Goal: Information Seeking & Learning: Learn about a topic

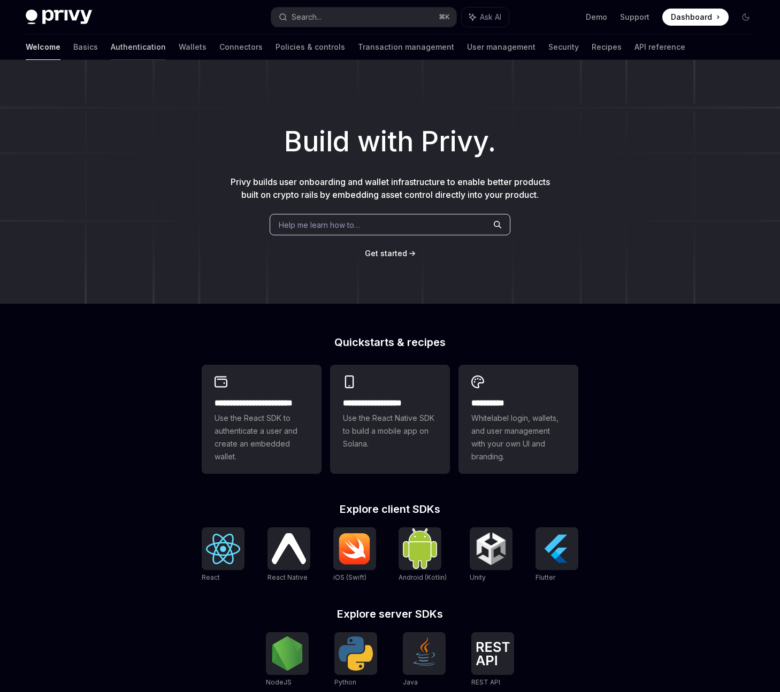
click at [111, 49] on link "Authentication" at bounding box center [138, 47] width 55 height 26
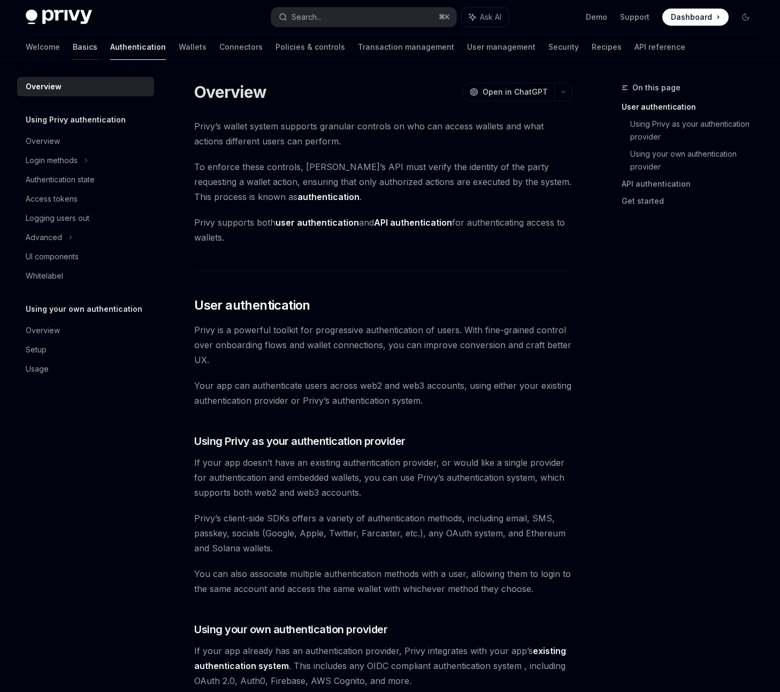
click at [73, 50] on link "Basics" at bounding box center [85, 47] width 25 height 26
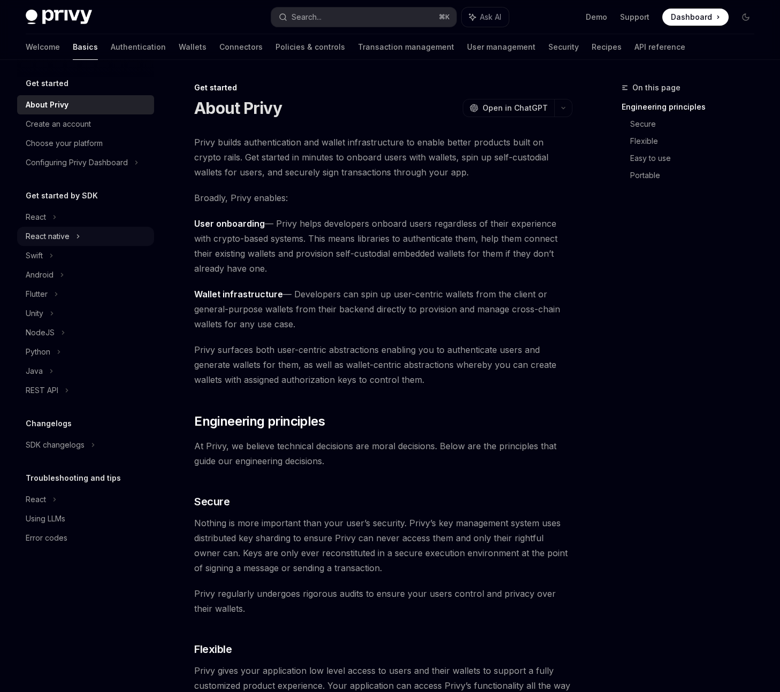
click at [69, 240] on div "React native" at bounding box center [85, 236] width 137 height 19
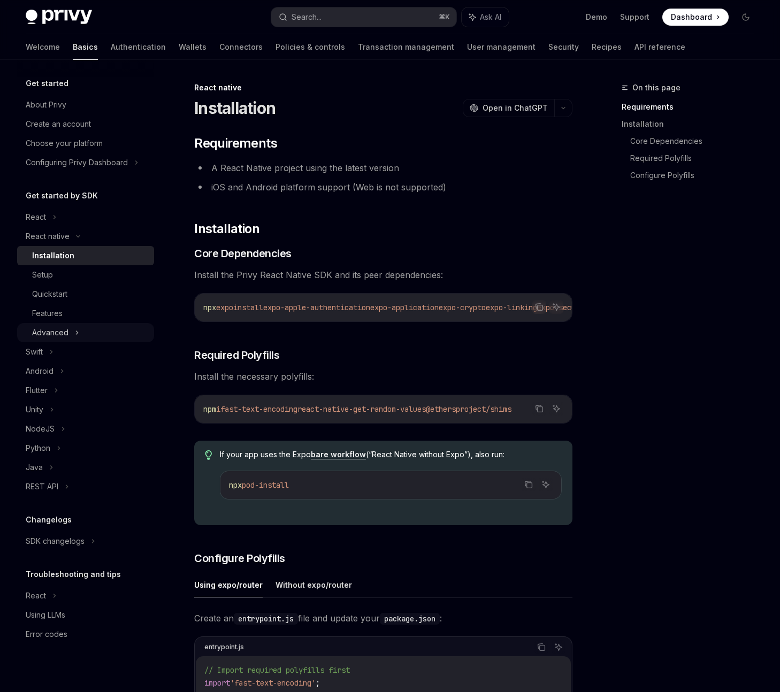
click at [66, 331] on div "Advanced" at bounding box center [50, 332] width 36 height 13
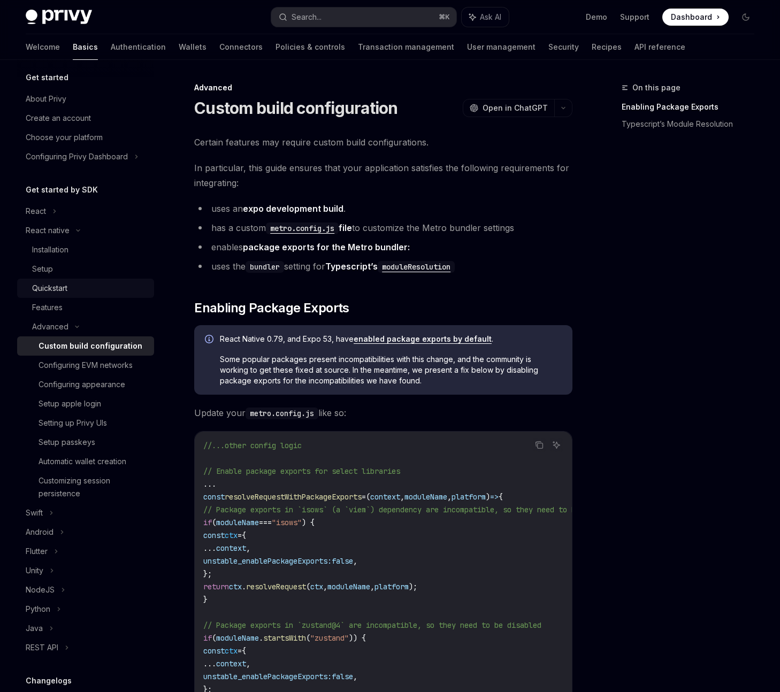
scroll to position [5, 0]
click at [111, 51] on link "Authentication" at bounding box center [138, 47] width 55 height 26
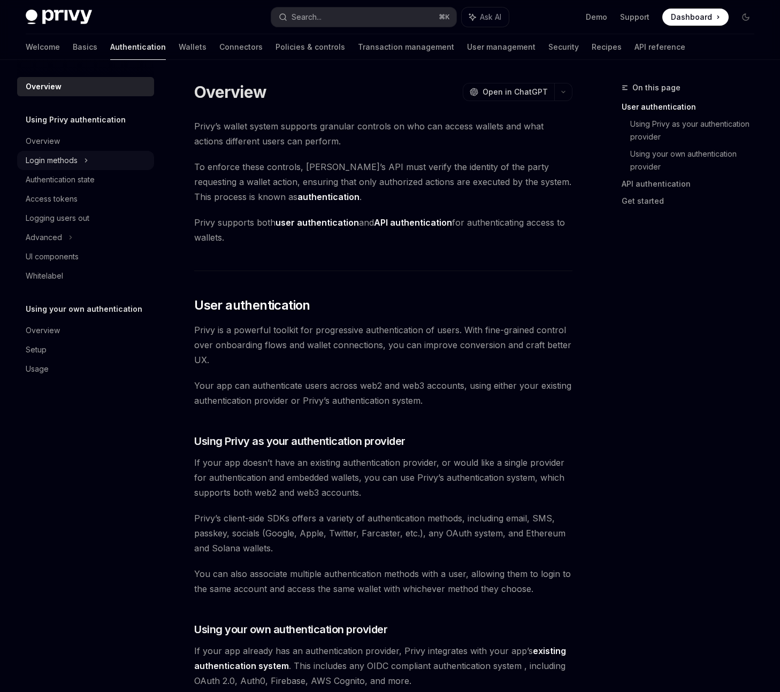
click at [66, 159] on div "Login methods" at bounding box center [52, 160] width 52 height 13
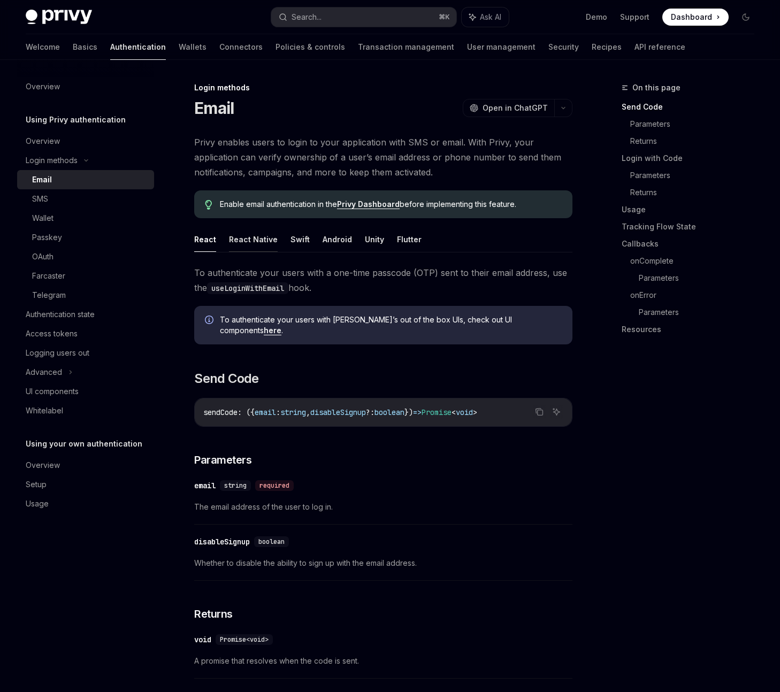
click at [247, 240] on button "React Native" at bounding box center [253, 239] width 49 height 25
type textarea "*"
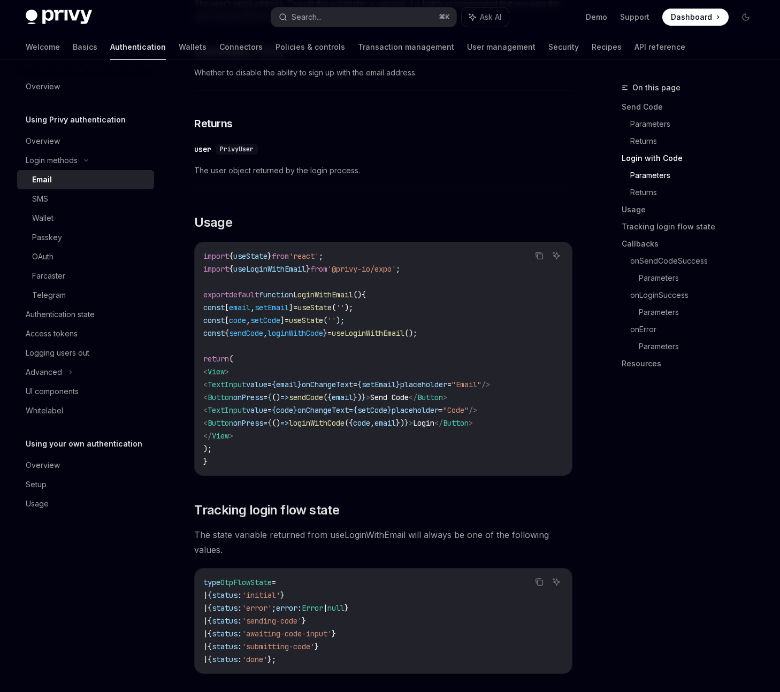
scroll to position [840, 0]
